Goal: Task Accomplishment & Management: Use online tool/utility

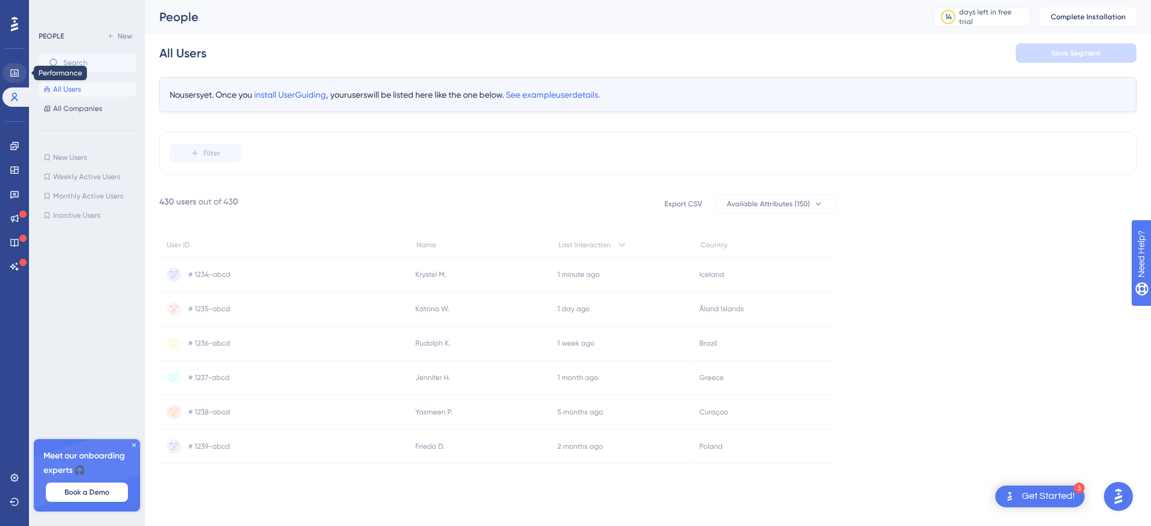
click at [17, 71] on icon at bounding box center [15, 73] width 10 height 10
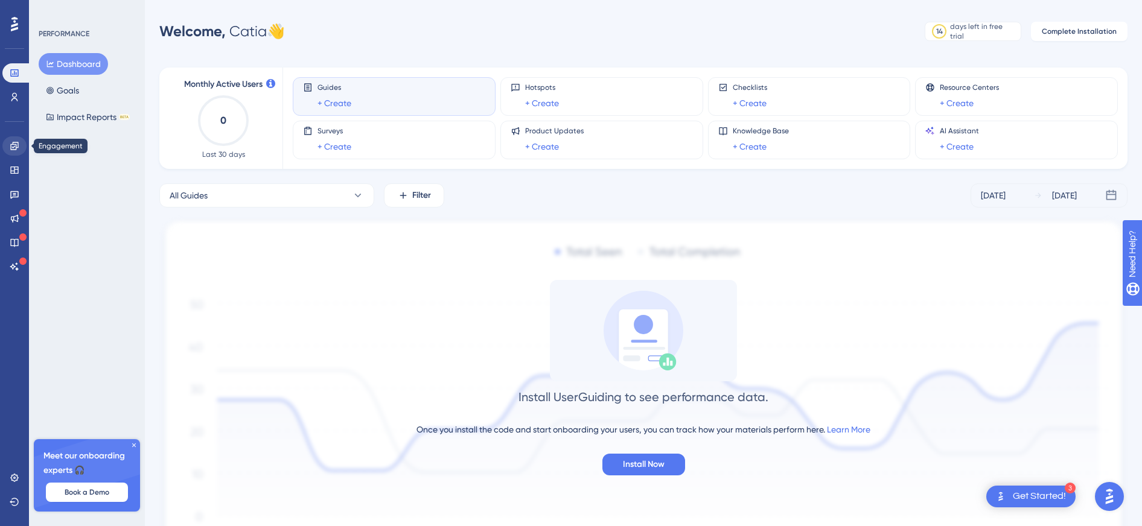
click at [14, 148] on icon at bounding box center [15, 146] width 10 height 10
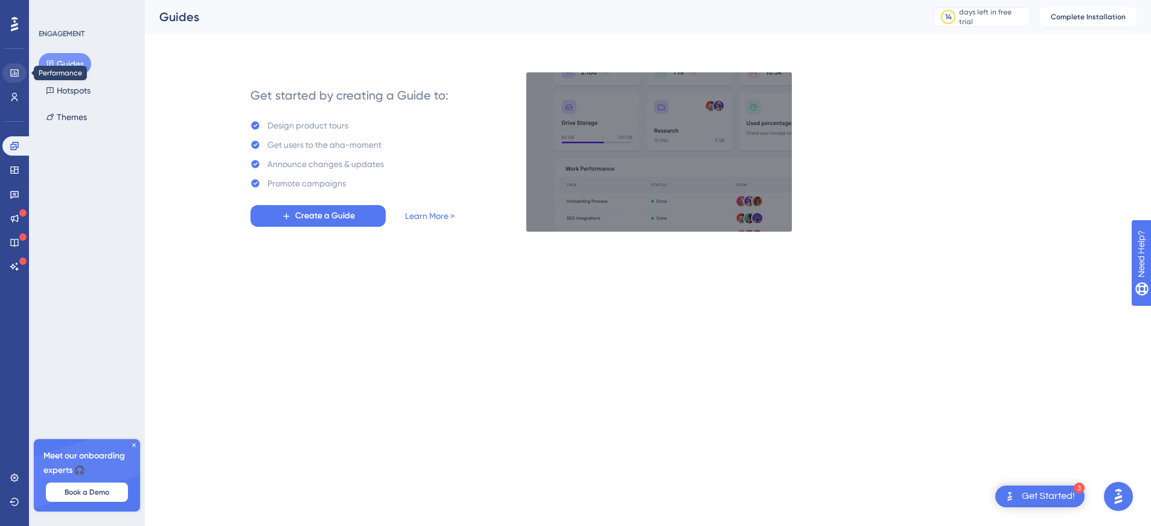
click at [13, 76] on icon at bounding box center [14, 72] width 8 height 7
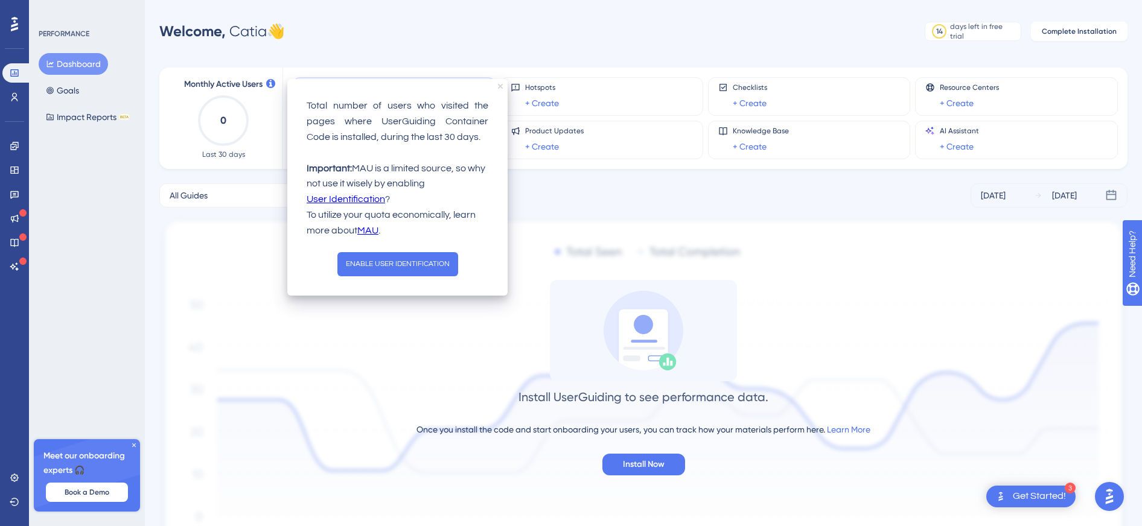
click at [502, 86] on icon "close tooltip" at bounding box center [500, 86] width 5 height 5
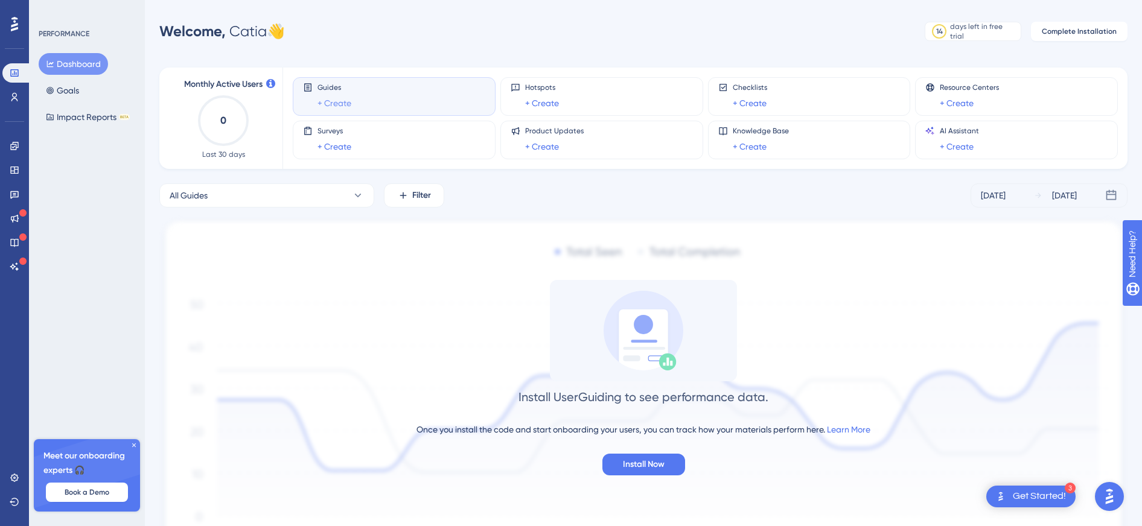
click at [333, 102] on link "+ Create" at bounding box center [335, 103] width 34 height 14
